Goal: Task Accomplishment & Management: Use online tool/utility

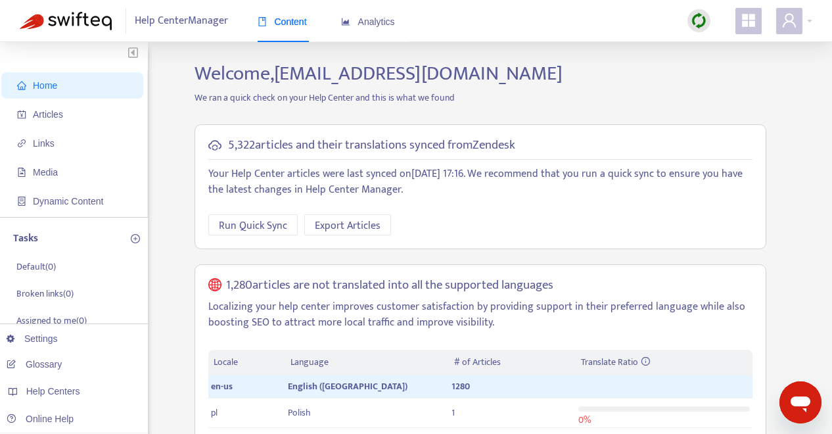
click at [708, 18] on div at bounding box center [698, 20] width 23 height 23
click at [729, 66] on link "Full Sync" at bounding box center [721, 68] width 47 height 15
